Goal: Understand site structure: Understand site structure

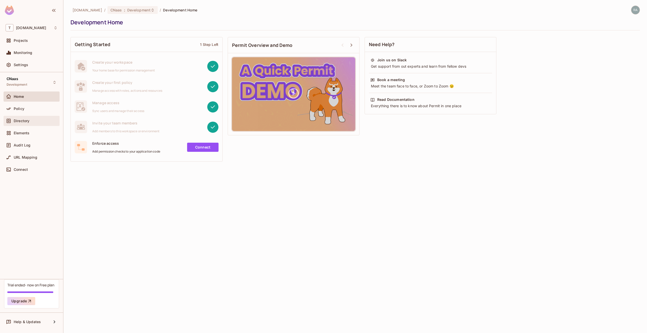
click at [33, 122] on div "Directory" at bounding box center [36, 121] width 44 height 4
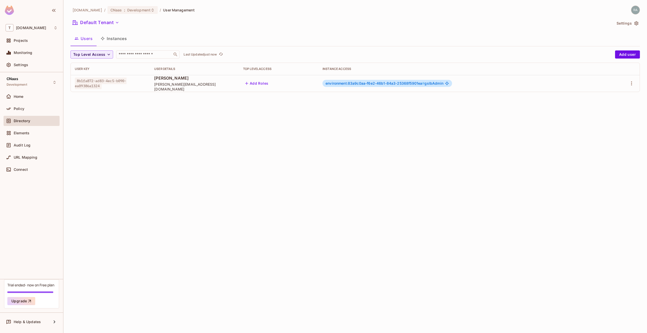
click at [117, 40] on button "Instances" at bounding box center [114, 38] width 34 height 13
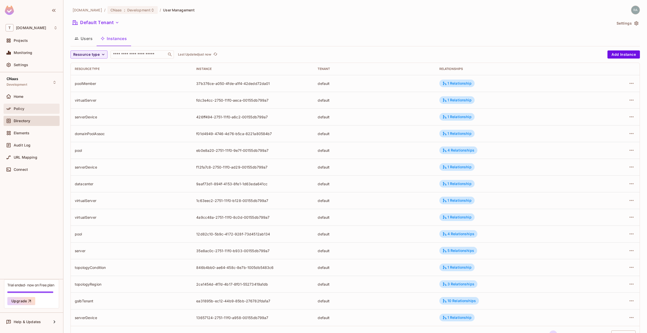
click at [31, 105] on div "Policy" at bounding box center [32, 109] width 56 height 10
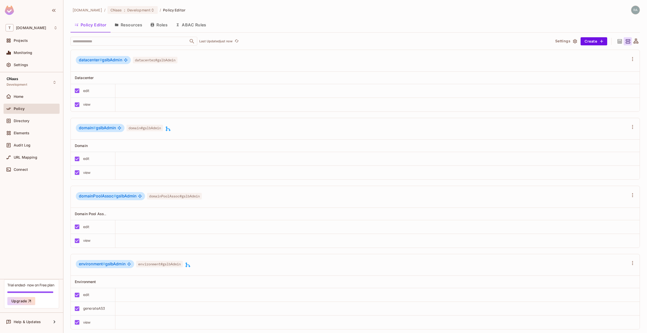
click at [130, 33] on div "[DOMAIN_NAME] / CNaas : Development / Policy Editor Policy Editor Resources Rol…" at bounding box center [356, 170] width 570 height 328
click at [131, 29] on button "Resources" at bounding box center [129, 25] width 36 height 13
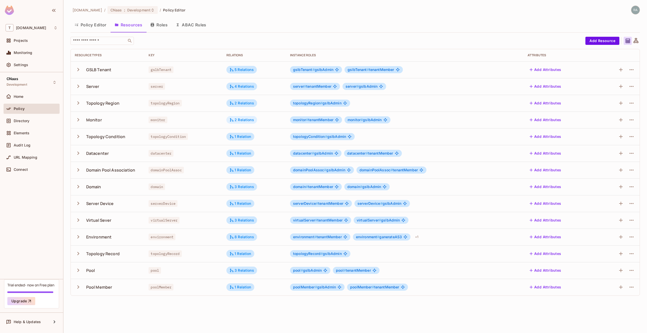
click at [248, 118] on div "2 Relations" at bounding box center [242, 120] width 25 height 5
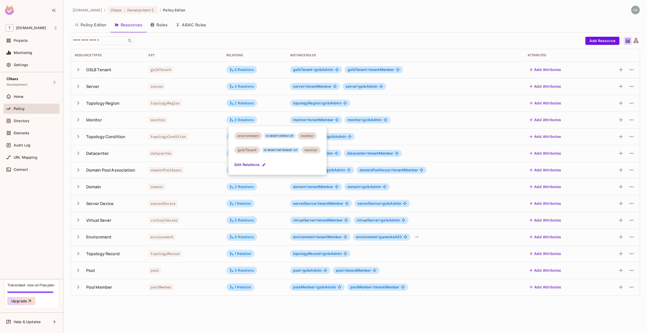
click at [638, 41] on div at bounding box center [323, 166] width 647 height 333
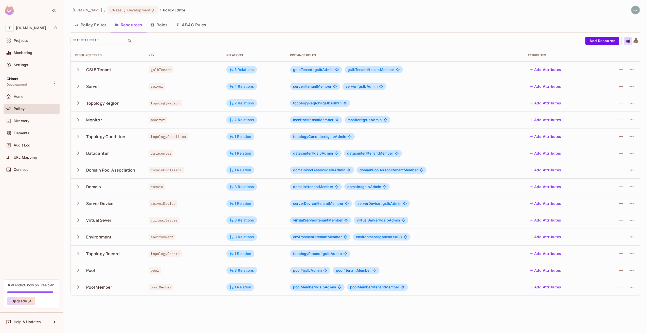
click at [638, 41] on icon at bounding box center [636, 40] width 5 height 5
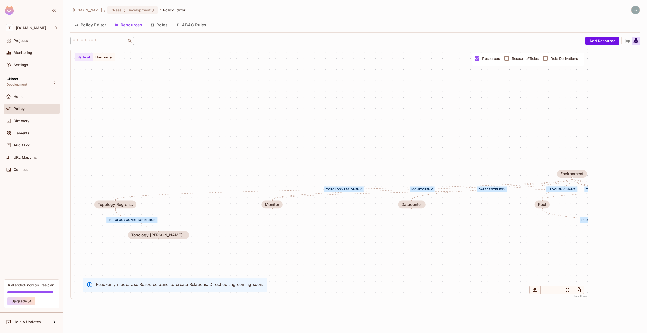
click at [627, 42] on icon at bounding box center [628, 41] width 4 height 4
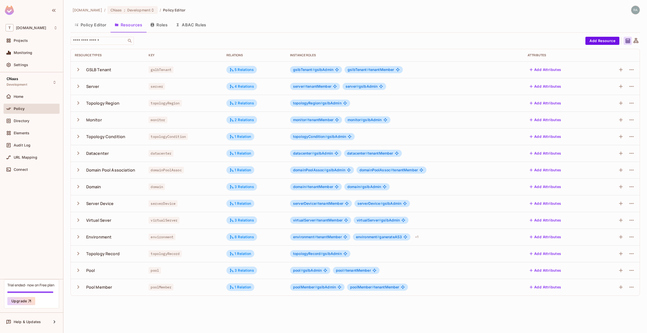
click at [448, 148] on td "datacenter # gslbAdmin datacenter # tenantMember" at bounding box center [405, 153] width 238 height 17
click at [638, 39] on icon at bounding box center [636, 41] width 6 height 6
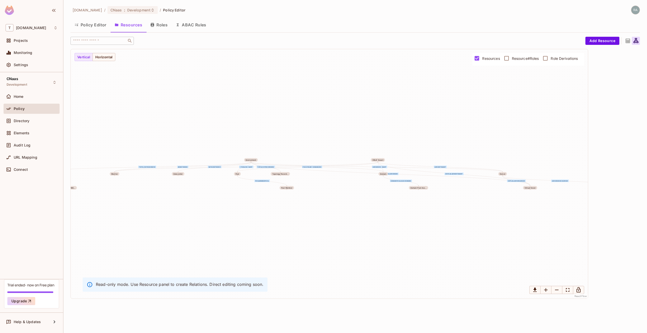
click at [627, 40] on icon at bounding box center [628, 41] width 6 height 6
